Goal: Check status: Check status

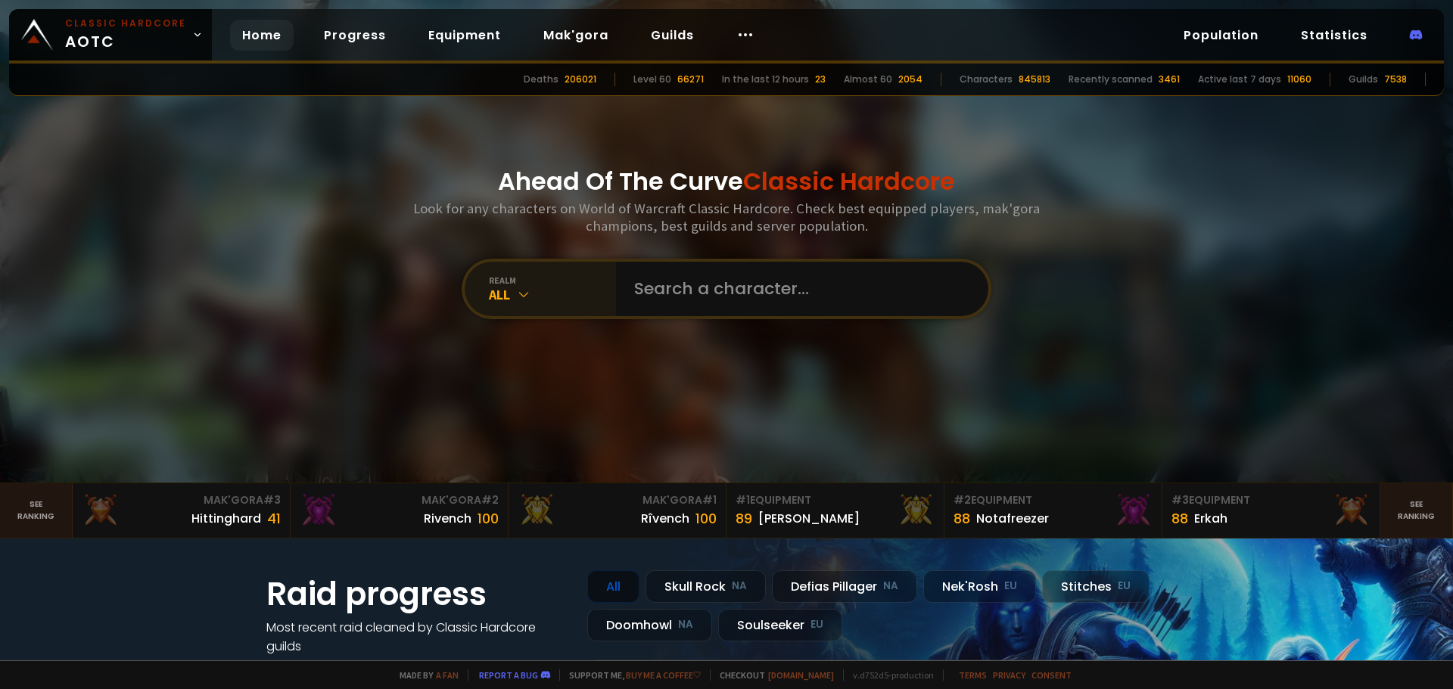
click at [520, 286] on div "All" at bounding box center [552, 294] width 127 height 17
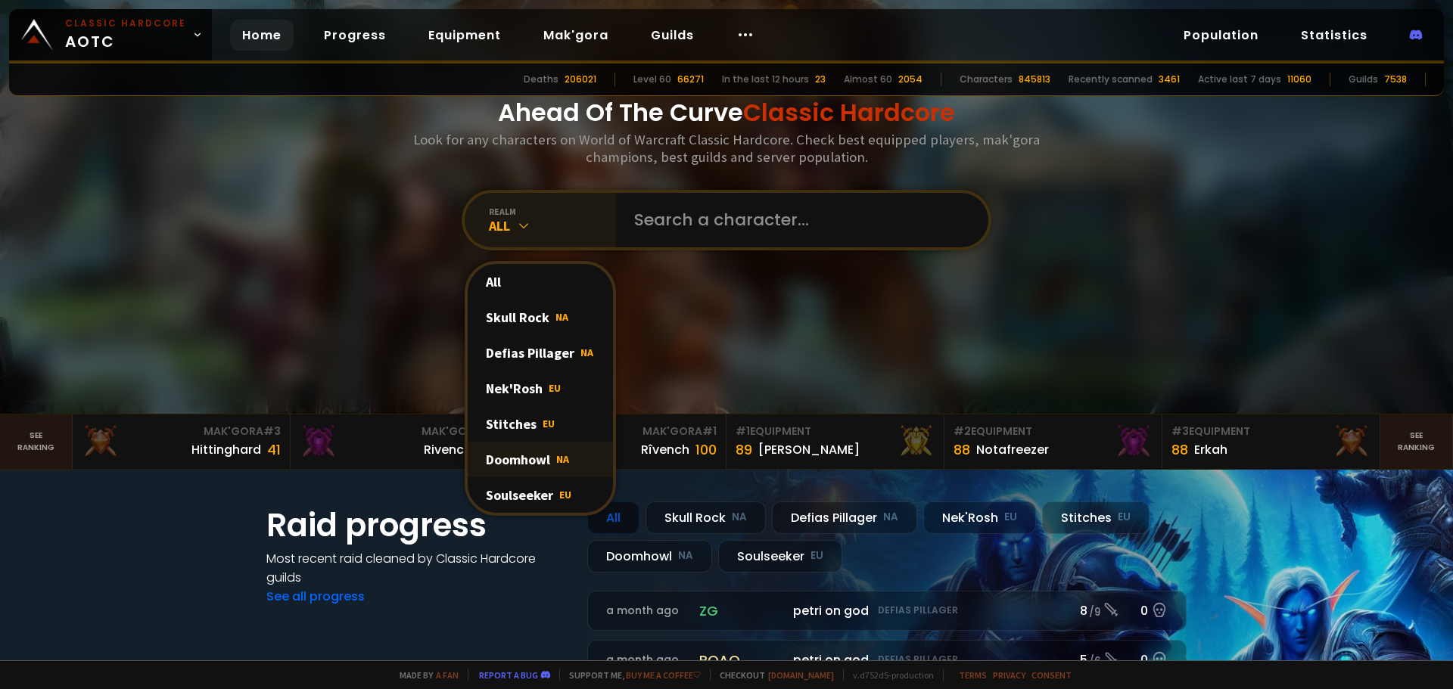
scroll to position [76, 0]
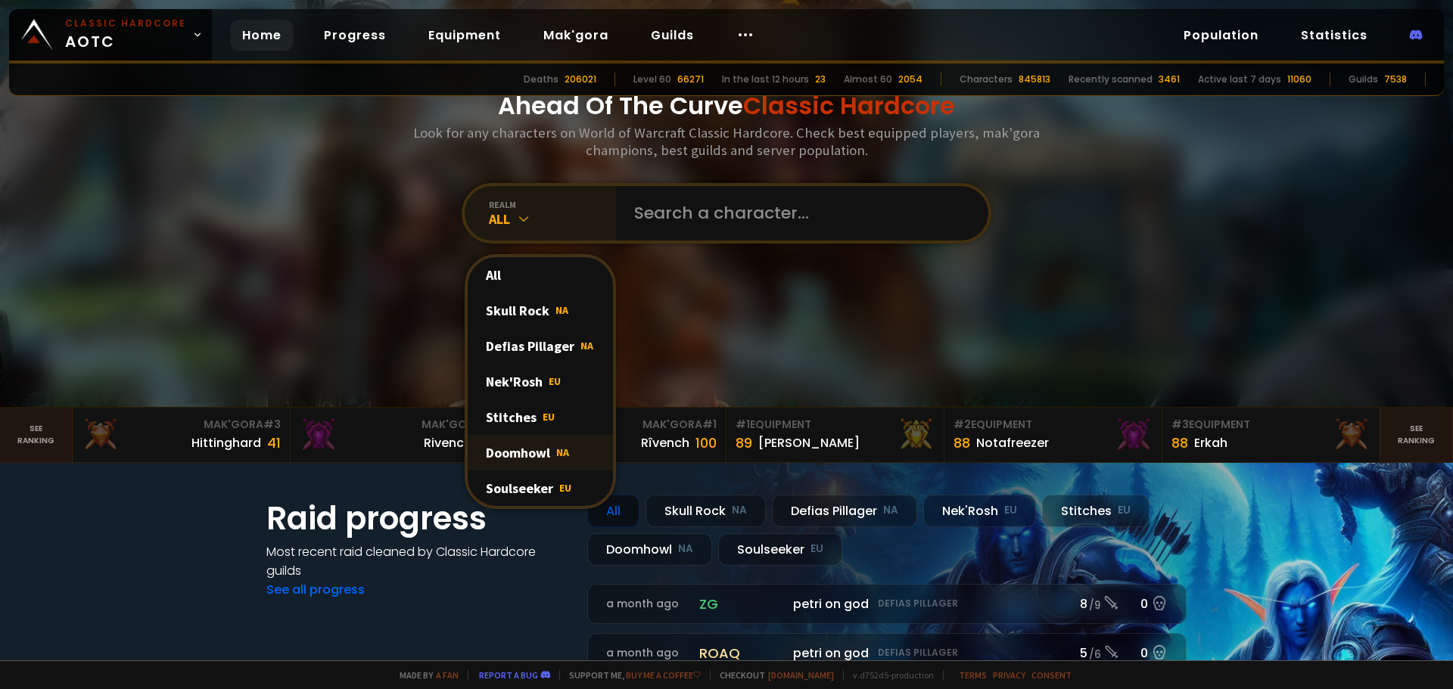
click at [524, 452] on div "Doomhowl NA" at bounding box center [540, 453] width 145 height 36
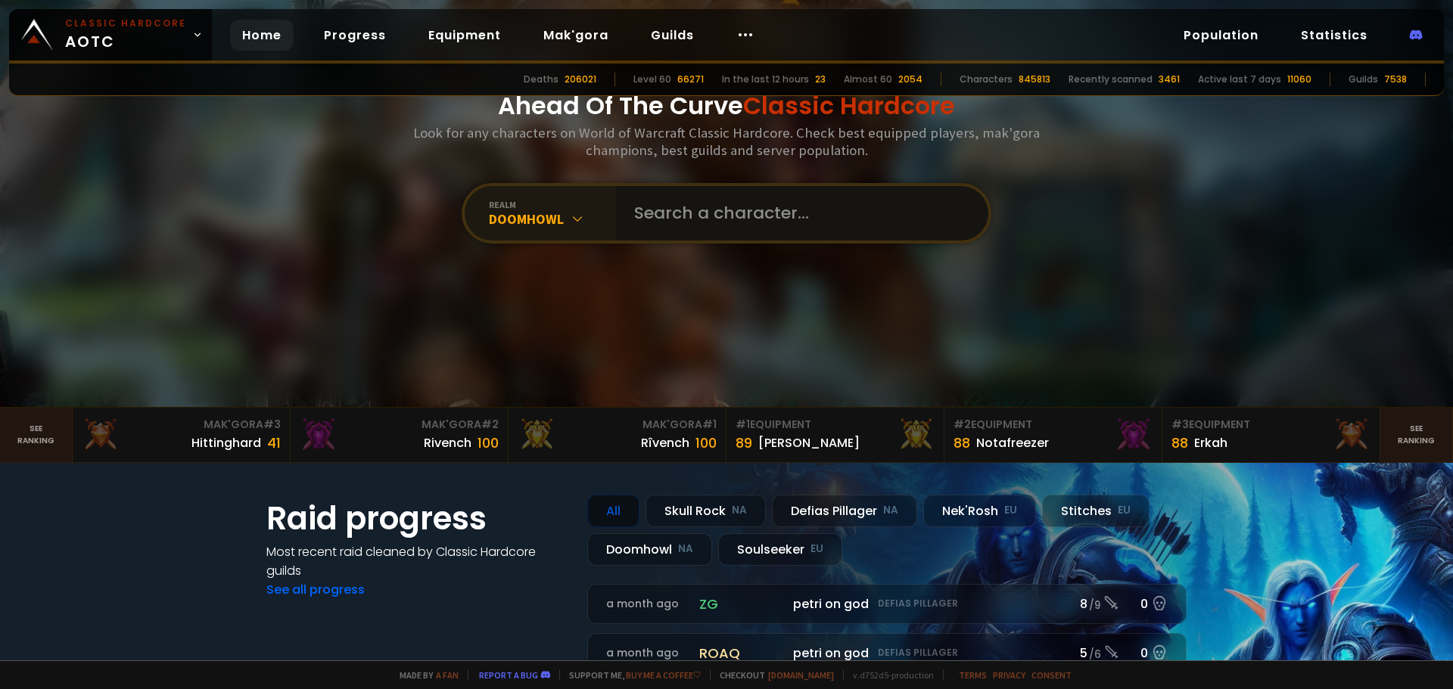
click at [689, 220] on input "text" at bounding box center [797, 213] width 345 height 54
type input "aires"
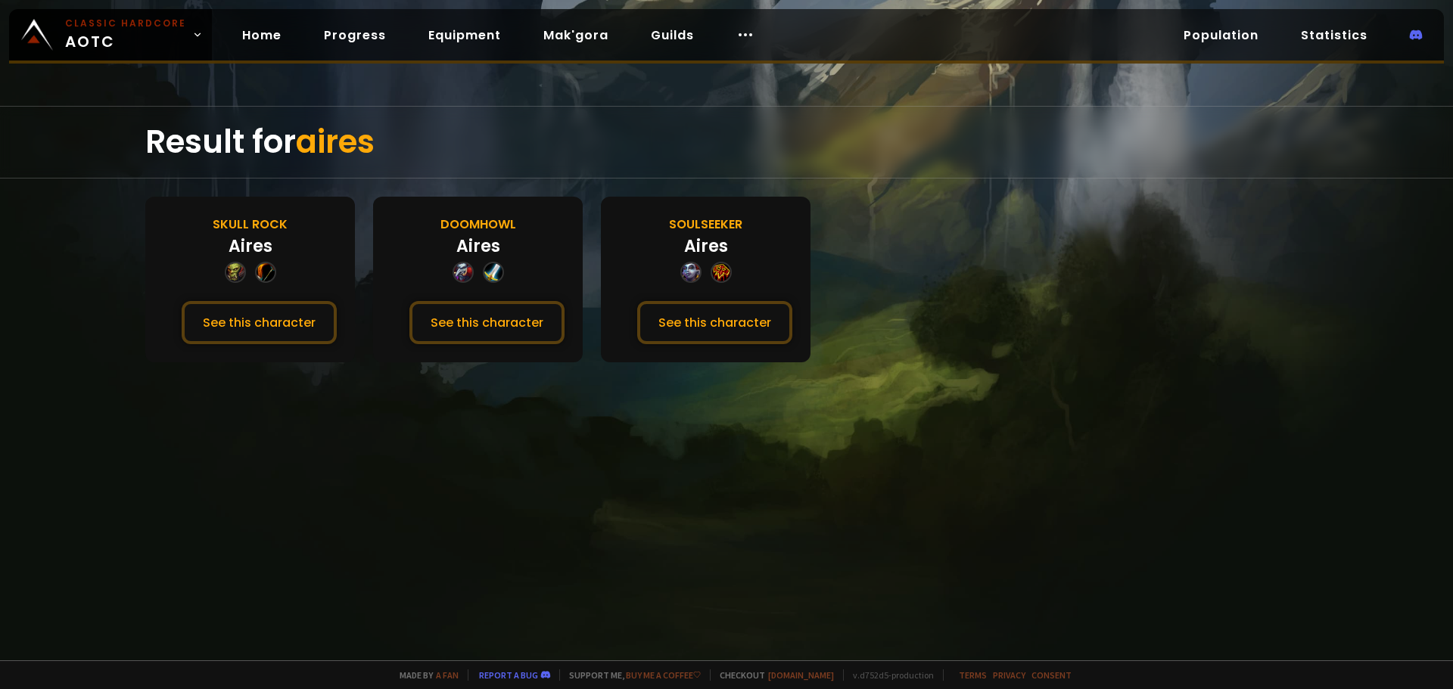
click at [467, 246] on div "Aires" at bounding box center [478, 246] width 44 height 25
click at [478, 325] on button "See this character" at bounding box center [486, 322] width 155 height 43
